Goal: Find specific page/section

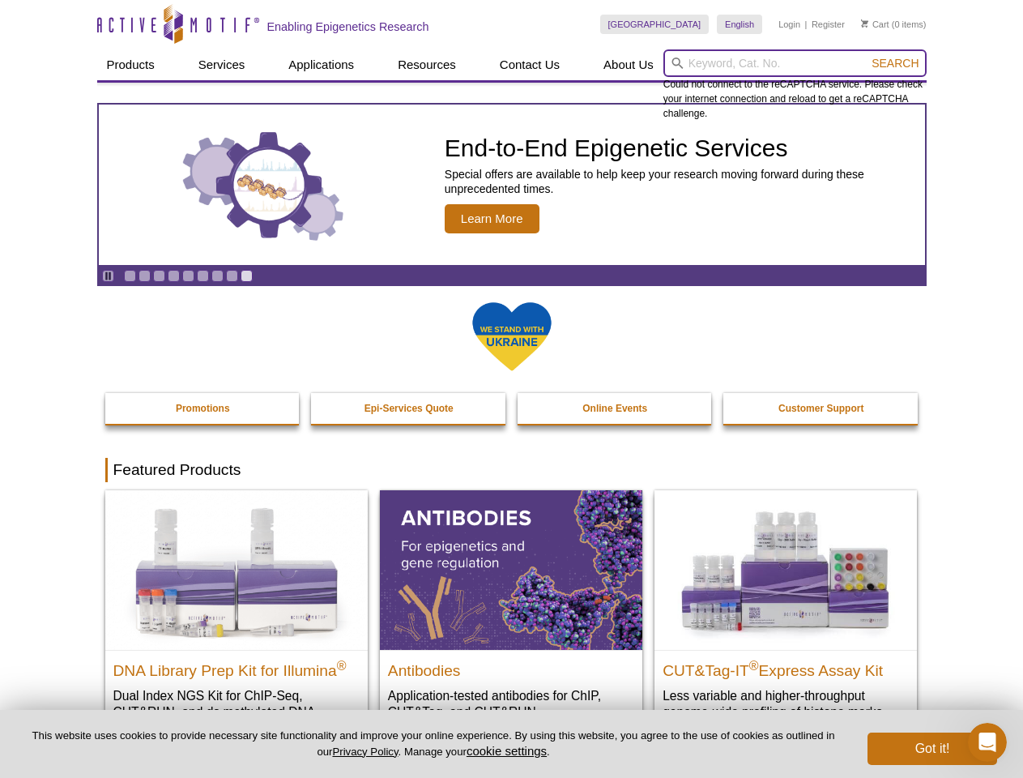
click at [795, 63] on input "search" at bounding box center [794, 63] width 263 height 28
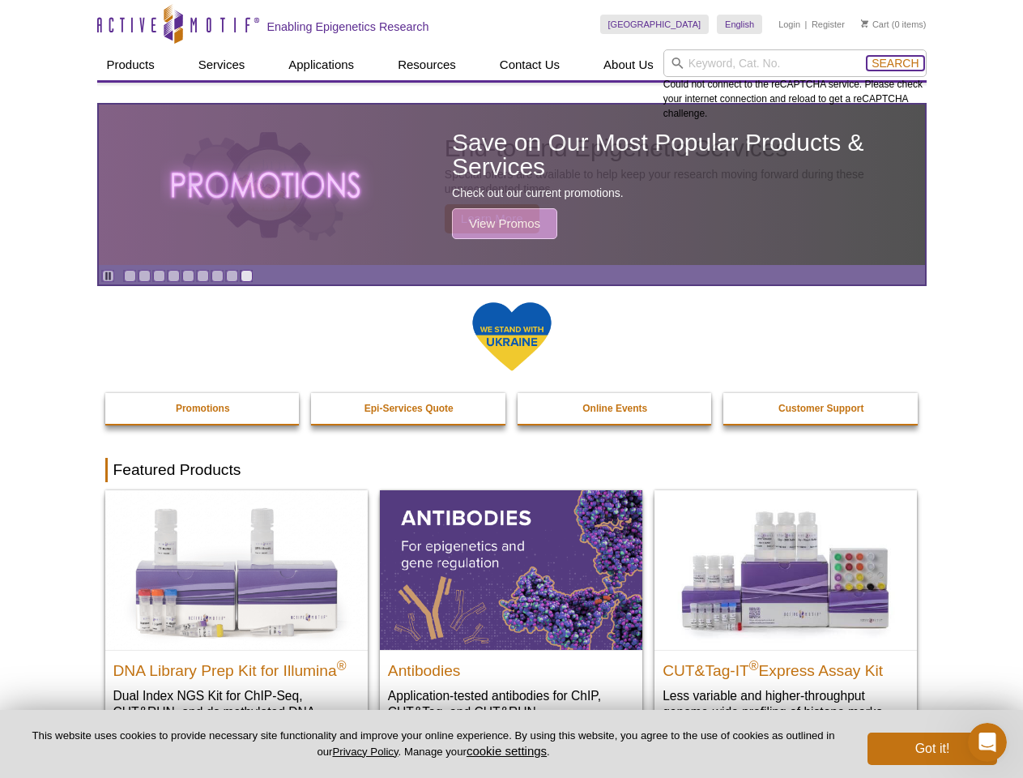
click at [895, 63] on span "Search" at bounding box center [895, 63] width 47 height 13
click at [108, 275] on icon "Pause" at bounding box center [108, 276] width 11 height 11
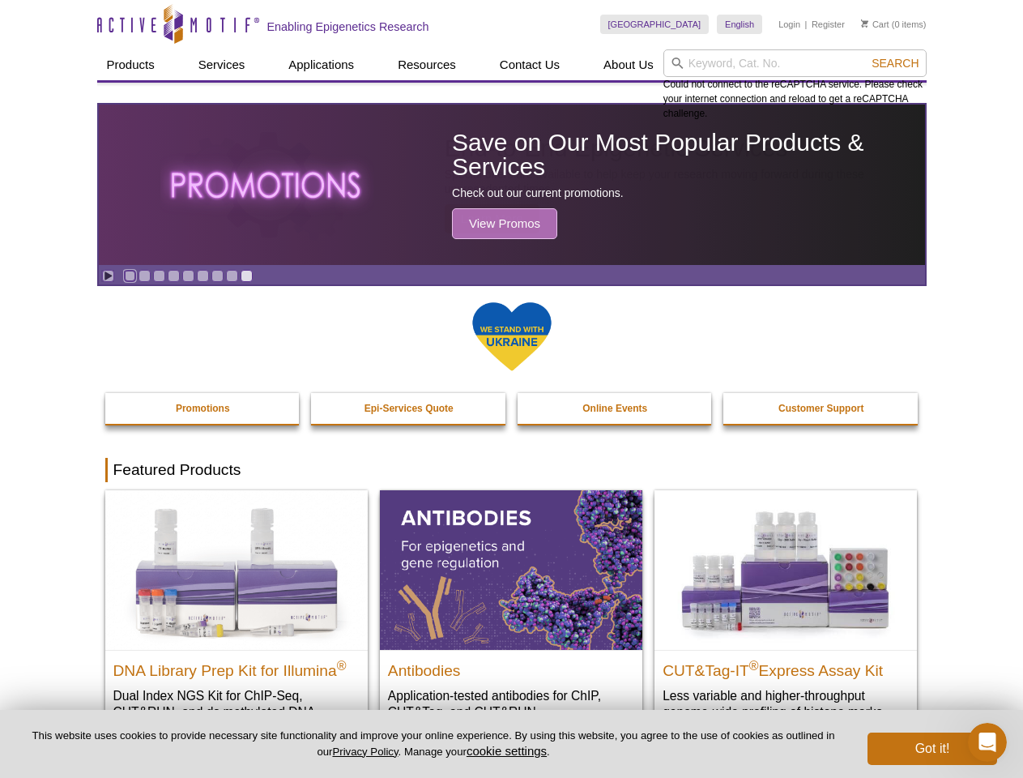
click at [130, 275] on link "Go to slide 1" at bounding box center [130, 276] width 12 height 12
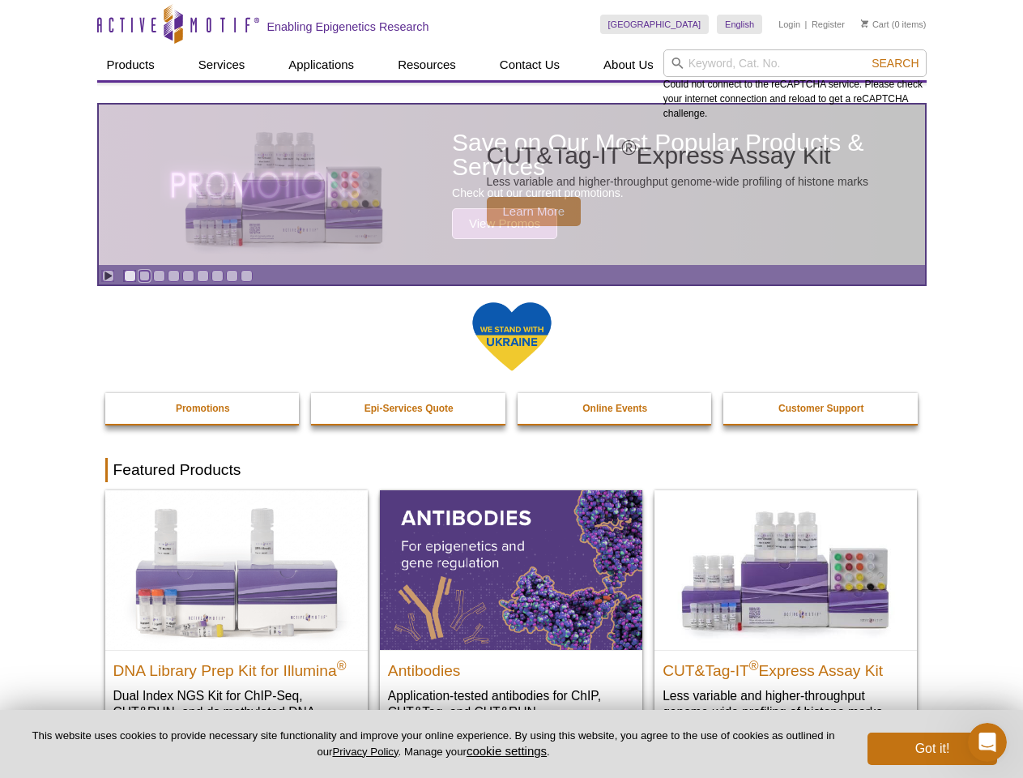
click at [144, 275] on link "Go to slide 2" at bounding box center [145, 276] width 12 height 12
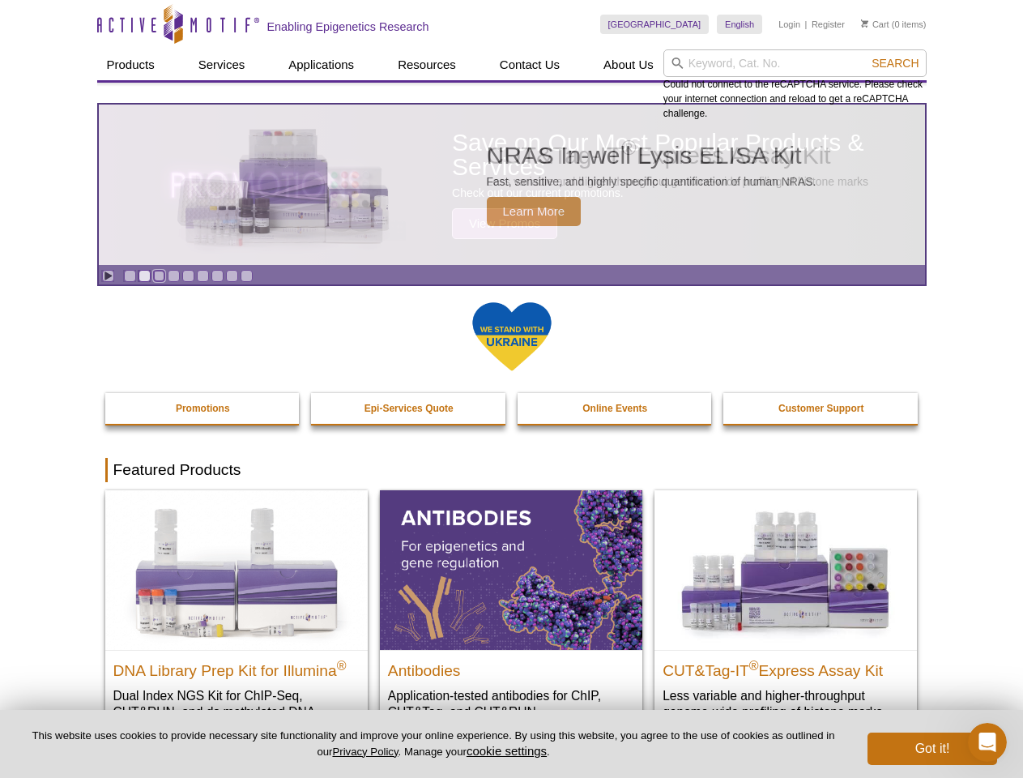
click at [159, 275] on link "Go to slide 3" at bounding box center [159, 276] width 12 height 12
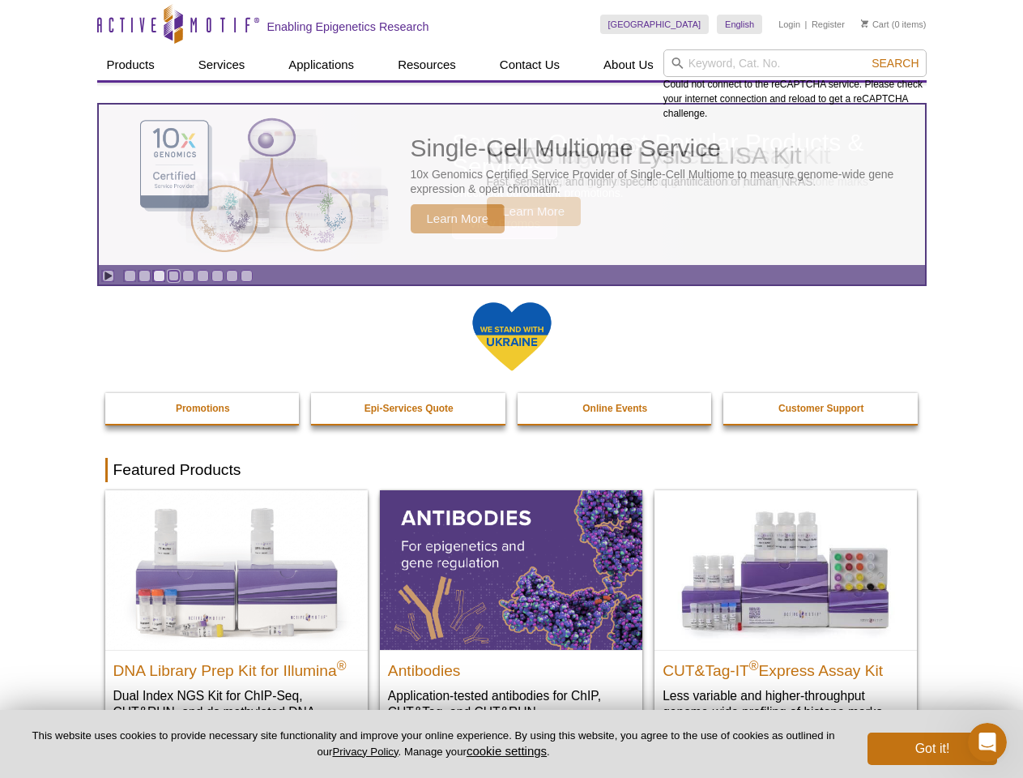
click at [173, 275] on link "Go to slide 4" at bounding box center [174, 276] width 12 height 12
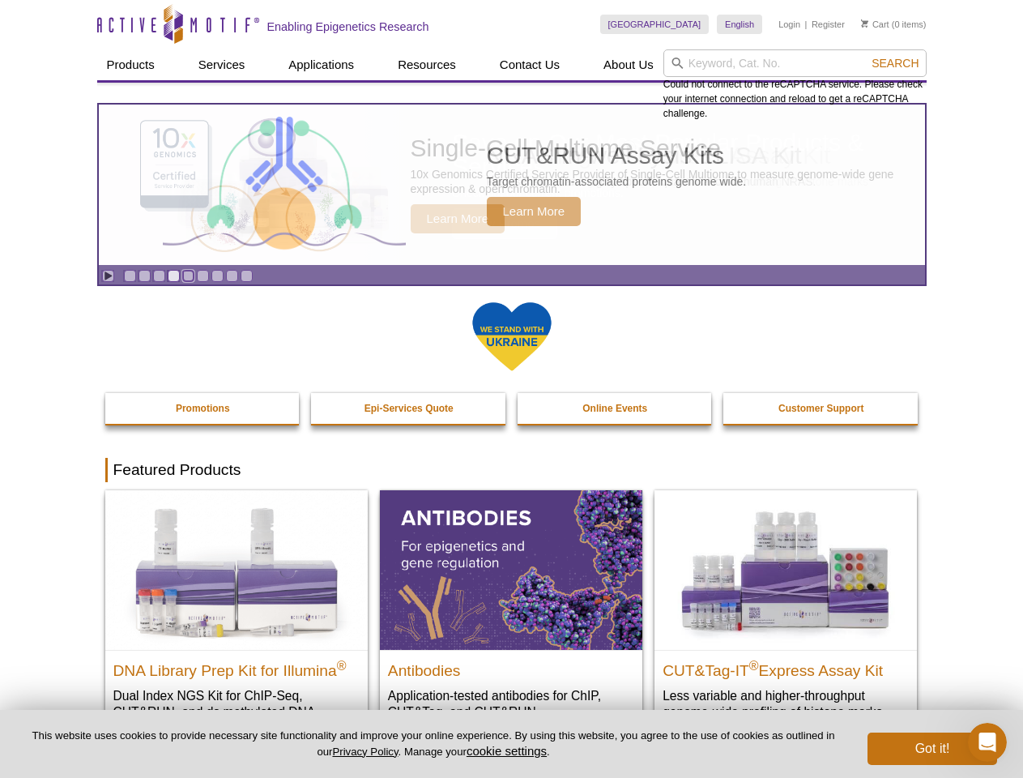
click at [188, 275] on link "Go to slide 5" at bounding box center [188, 276] width 12 height 12
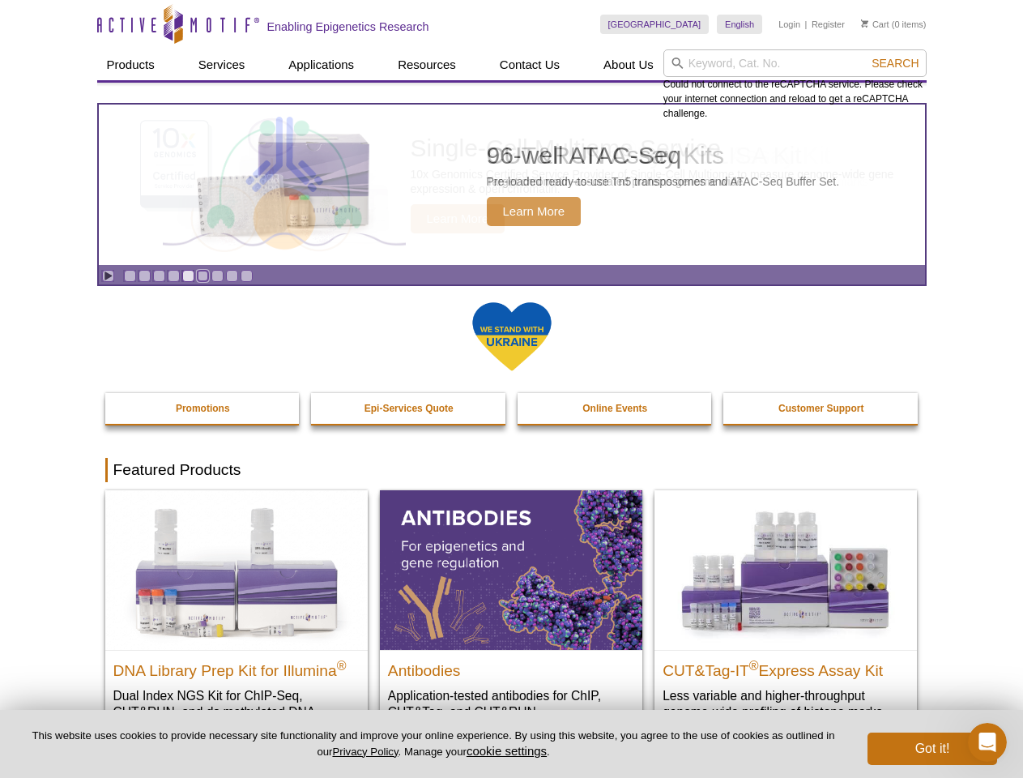
click at [203, 275] on link "Go to slide 6" at bounding box center [203, 276] width 12 height 12
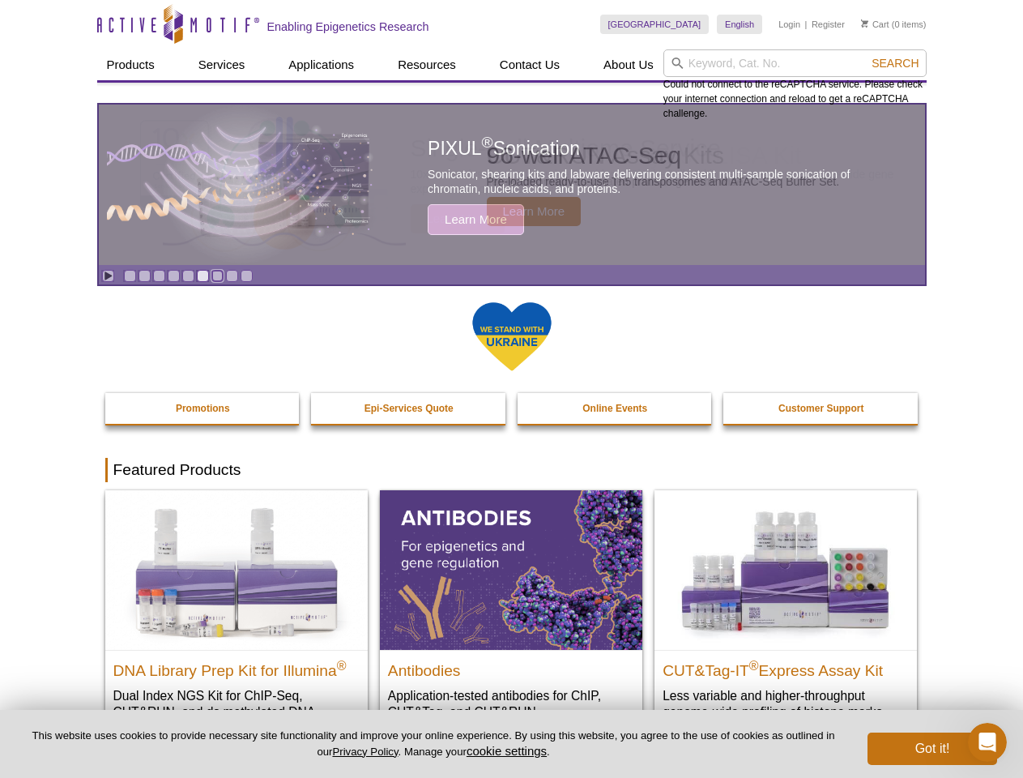
click at [217, 275] on link "Go to slide 7" at bounding box center [217, 276] width 12 height 12
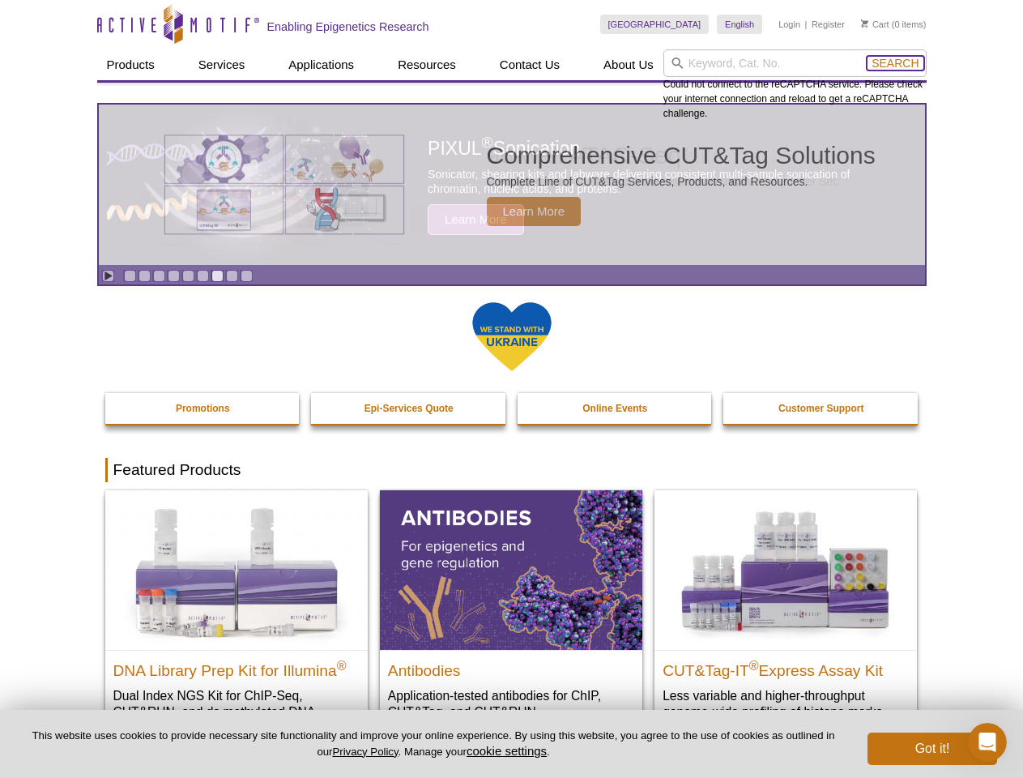
click at [895, 63] on span "Search" at bounding box center [895, 63] width 47 height 13
